Goal: Task Accomplishment & Management: Complete application form

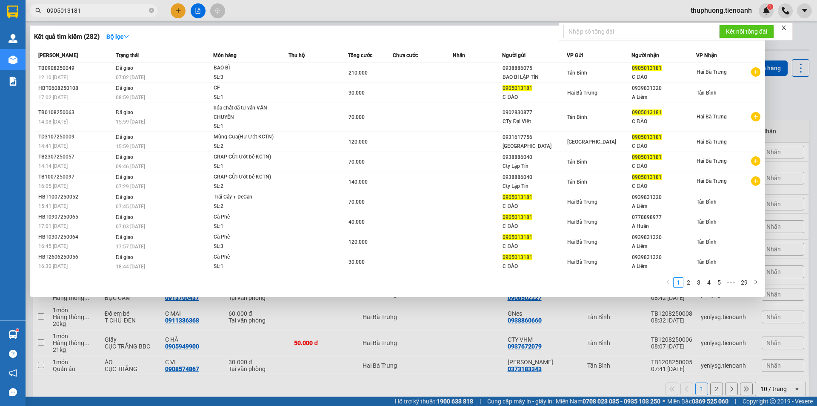
type input "0905013181"
click at [152, 12] on icon "close-circle" at bounding box center [151, 10] width 5 height 5
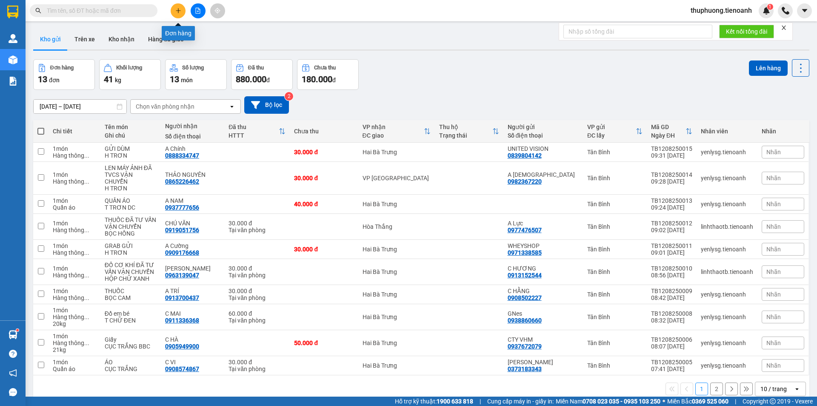
click at [181, 9] on icon "plus" at bounding box center [178, 11] width 6 height 6
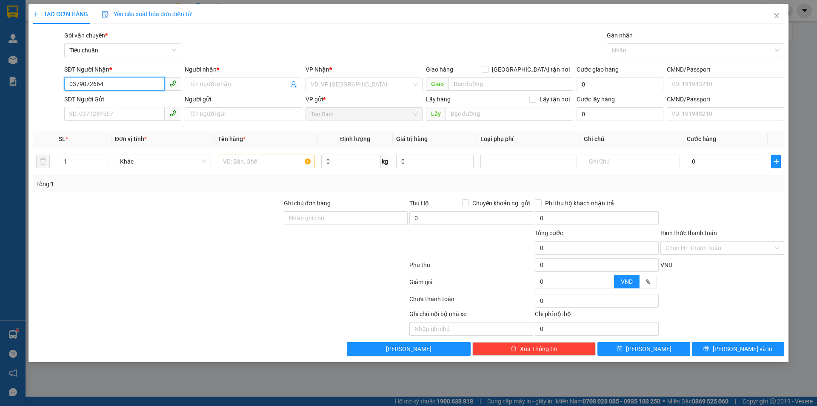
drag, startPoint x: 111, startPoint y: 84, endPoint x: 46, endPoint y: 83, distance: 65.1
click at [37, 85] on div "SĐT Người Nhận * 0379072664 0379072664 Người nhận * Tên người nhận VP Nhận * VD…" at bounding box center [408, 80] width 753 height 30
type input "0379072664"
click at [777, 17] on icon "close" at bounding box center [776, 15] width 5 height 5
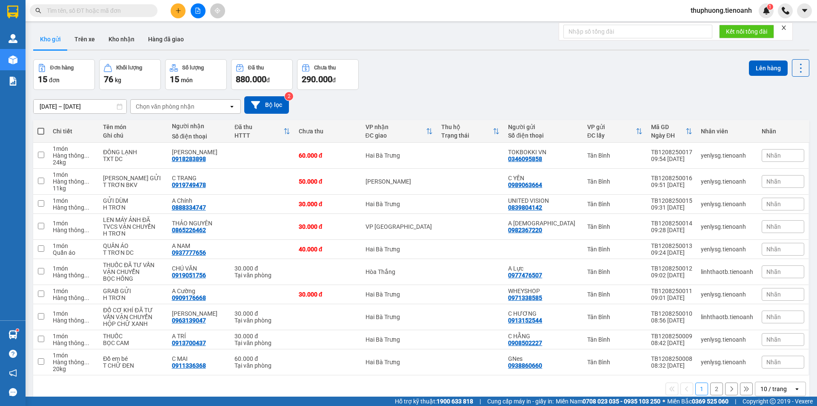
click at [110, 10] on input "text" at bounding box center [97, 10] width 100 height 9
paste input "0339279998"
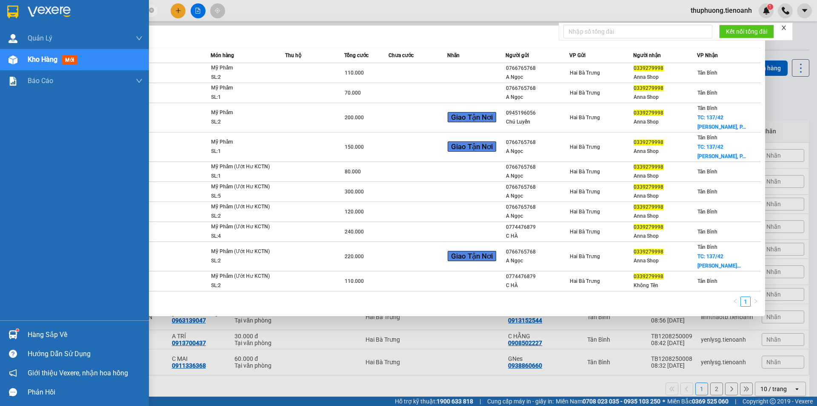
drag, startPoint x: 95, startPoint y: 9, endPoint x: 0, endPoint y: 11, distance: 95.4
click at [0, 11] on section "Kết quả tìm kiếm ( 10 ) Bộ lọc Mã ĐH Trạng thái Món hàng Thu hộ Tổng cước Chưa …" at bounding box center [408, 203] width 817 height 406
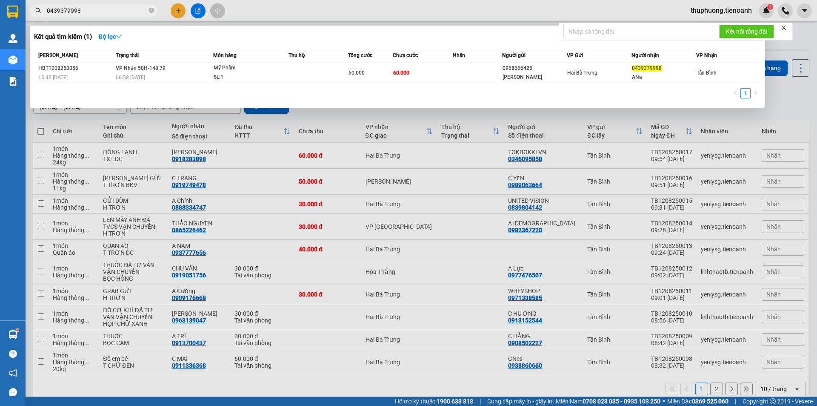
type input "0439379998"
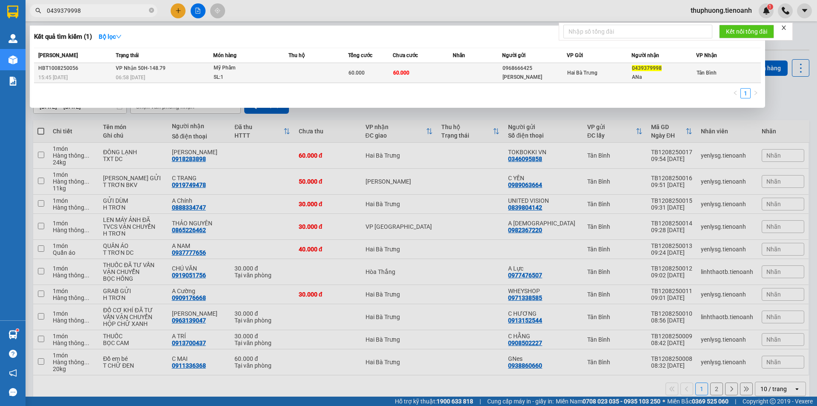
click at [429, 76] on td "60.000" at bounding box center [423, 73] width 60 height 20
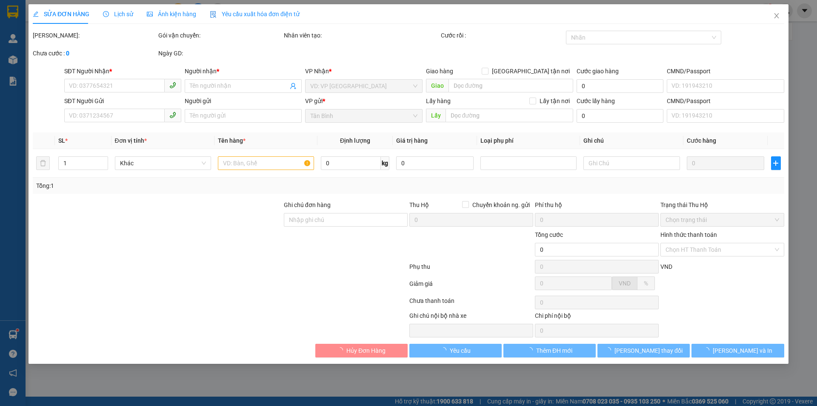
type input "0439379998"
type input "ANa"
type input "0968666425"
type input "[PERSON_NAME]"
type input "60.000"
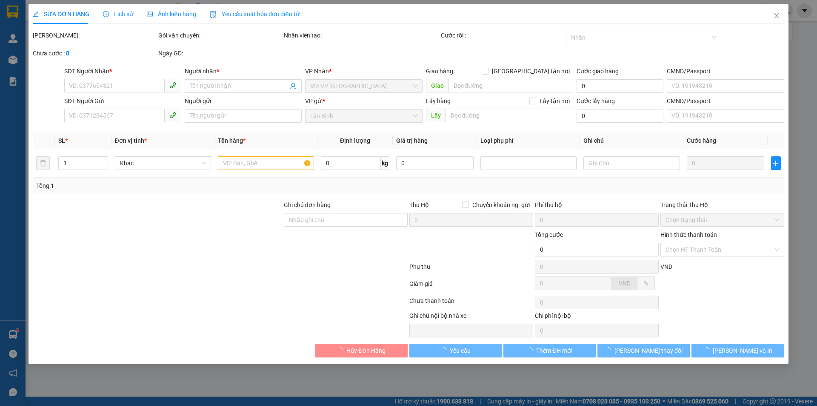
type input "60.000"
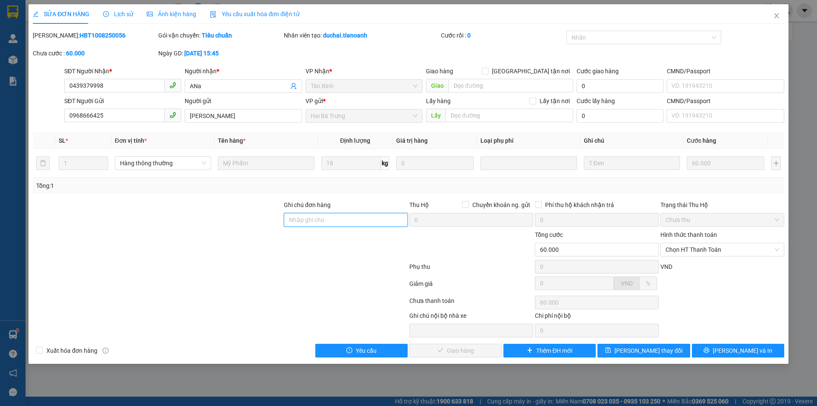
click at [292, 221] on input "Ghi chú đơn hàng" at bounding box center [346, 220] width 124 height 14
paste input "0339279998"
type input "số đúng 0339279998"
click at [646, 349] on span "[PERSON_NAME] thay đổi" at bounding box center [649, 350] width 68 height 9
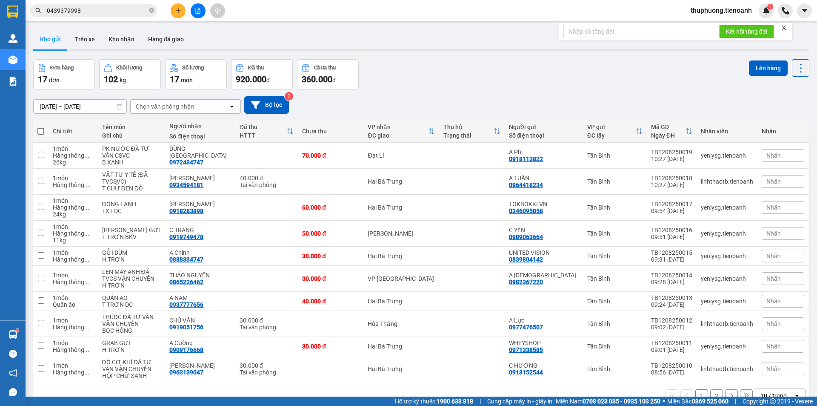
click at [99, 17] on div "Kết quả tìm kiếm ( 1 ) Bộ lọc Mã ĐH Trạng thái Món hàng Thu hộ Tổng cước Chưa c…" at bounding box center [83, 10] width 166 height 15
click at [103, 10] on input "0439379998" at bounding box center [97, 10] width 100 height 9
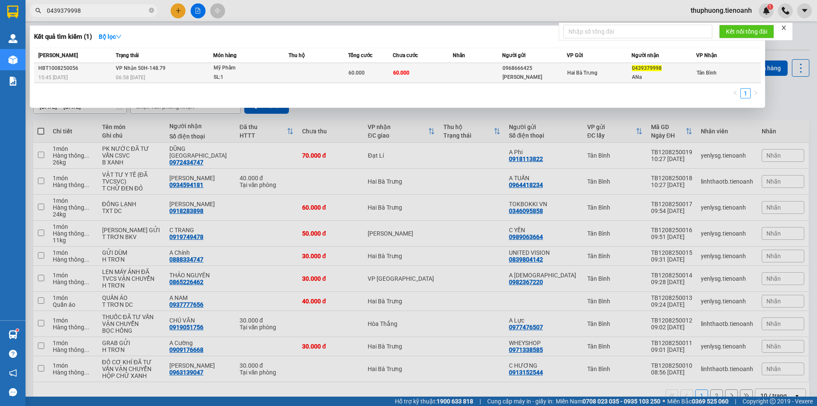
click at [95, 73] on div "15:45 [DATE]" at bounding box center [75, 77] width 75 height 9
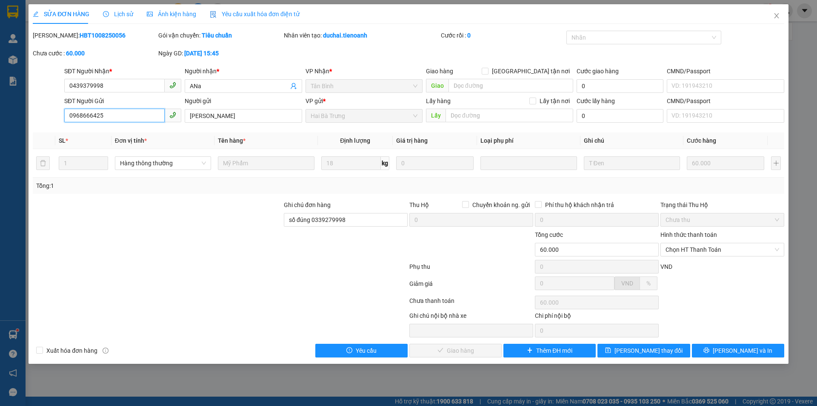
drag, startPoint x: 119, startPoint y: 117, endPoint x: 3, endPoint y: 118, distance: 115.8
click at [3, 118] on div "SỬA ĐƠN HÀNG Lịch sử Ảnh kiện hàng Yêu cầu xuất hóa đơn điện tử Total Paid Fee …" at bounding box center [408, 203] width 817 height 406
click at [74, 87] on input "0439379998" at bounding box center [114, 86] width 100 height 14
type input "0339379998"
drag, startPoint x: 351, startPoint y: 220, endPoint x: 312, endPoint y: 220, distance: 39.2
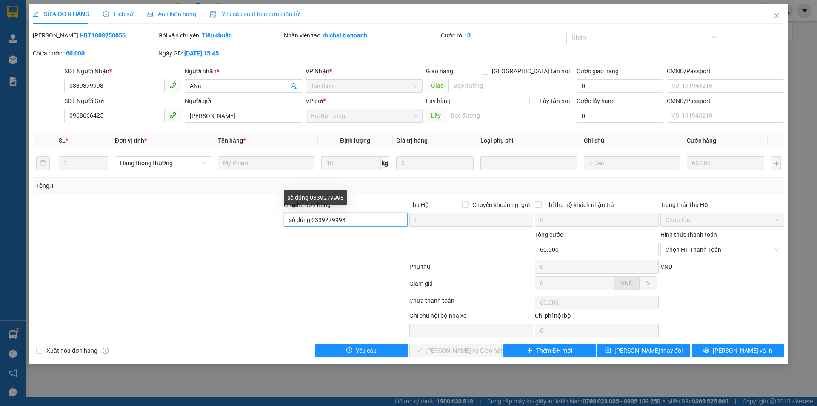
click at [312, 220] on input "số đúng 0339279998" at bounding box center [346, 220] width 124 height 14
click at [779, 14] on icon "close" at bounding box center [776, 15] width 7 height 7
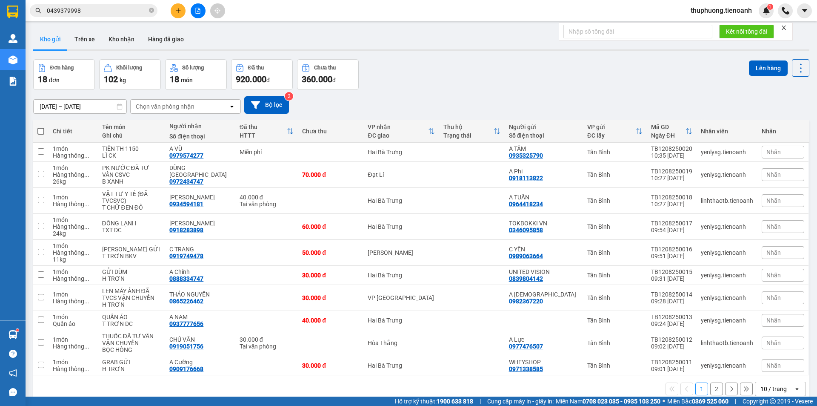
click at [116, 11] on input "0439379998" at bounding box center [97, 10] width 100 height 9
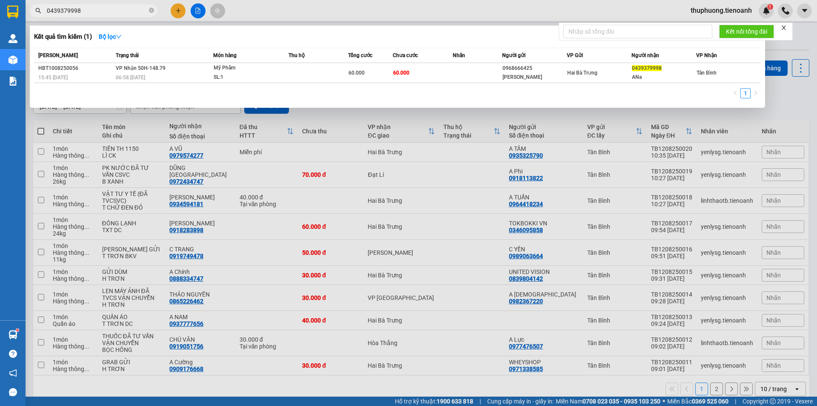
drag, startPoint x: 99, startPoint y: 10, endPoint x: 6, endPoint y: 13, distance: 93.7
click at [6, 13] on section "Kết quả tìm kiếm ( 1 ) Bộ lọc Mã ĐH Trạng thái Món hàng Thu hộ Tổng cước Chưa c…" at bounding box center [408, 203] width 817 height 406
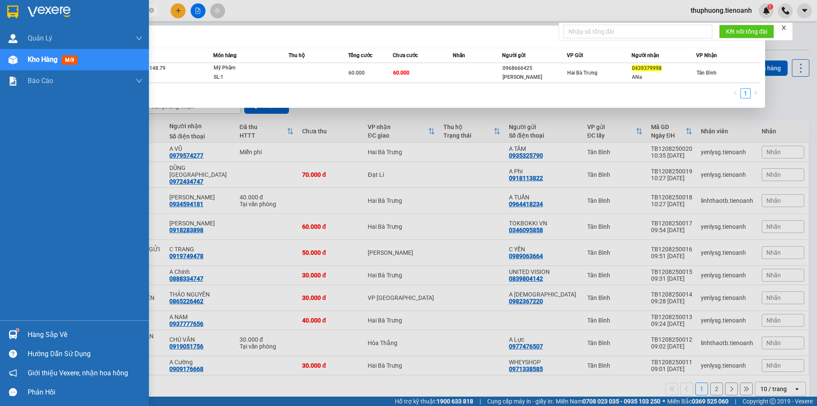
paste input "938705074"
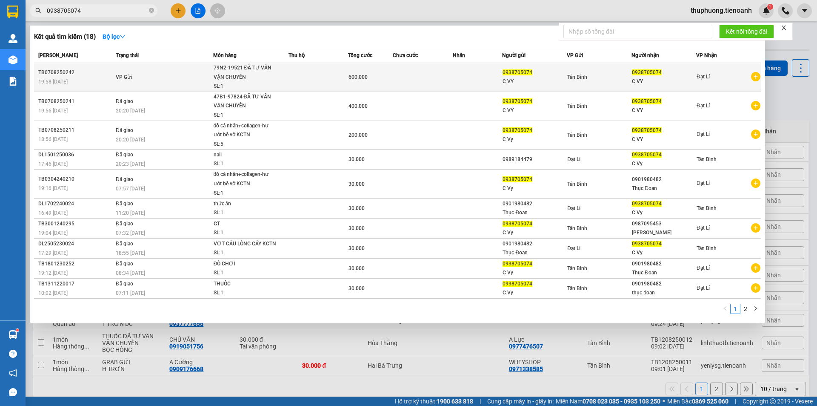
type input "0938705074"
click at [177, 74] on td "VP Gửi" at bounding box center [164, 77] width 100 height 29
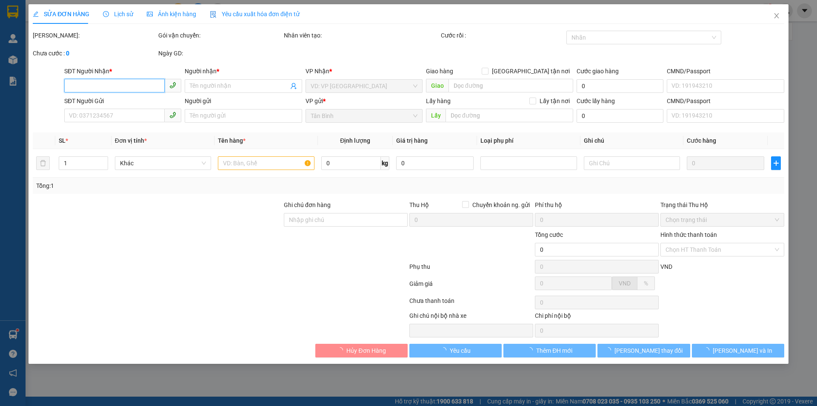
type input "0938705074"
type input "C VY"
type input "0938705074"
type input "C VY"
type input "06630002367"
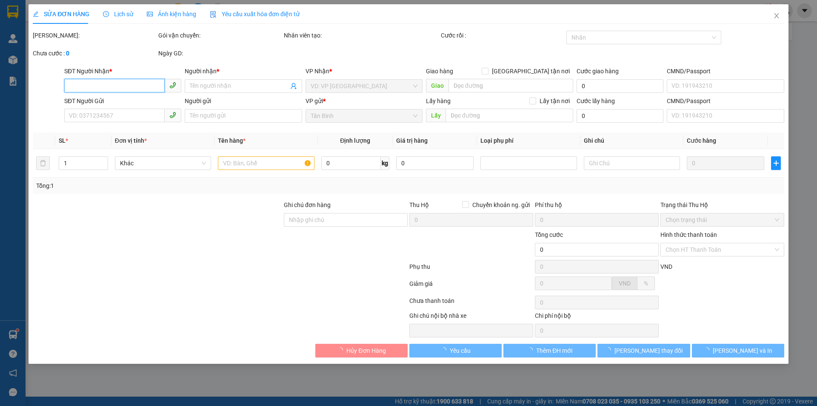
type input "600.000"
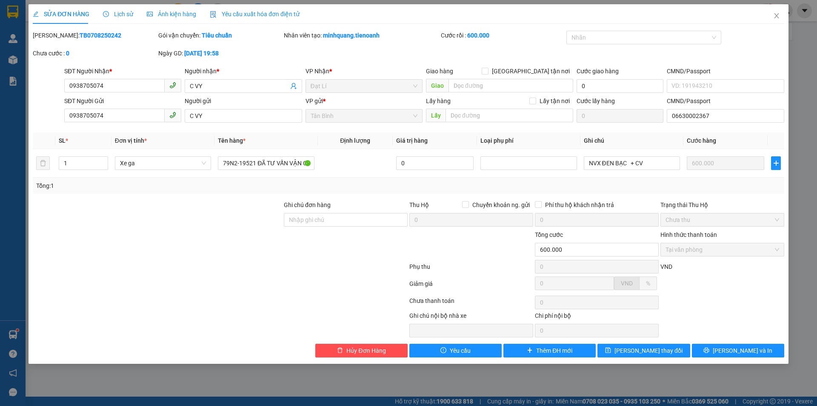
click at [240, 225] on div at bounding box center [157, 215] width 251 height 30
click at [778, 15] on icon "close" at bounding box center [776, 15] width 5 height 5
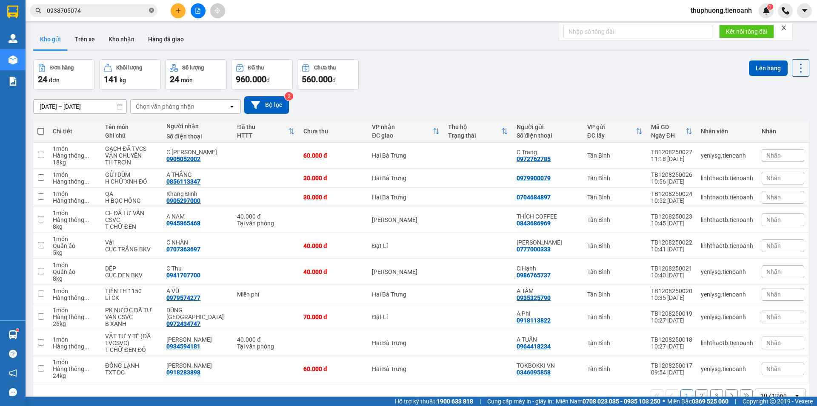
click at [150, 11] on icon "close-circle" at bounding box center [151, 10] width 5 height 5
